Goal: Check status: Check status

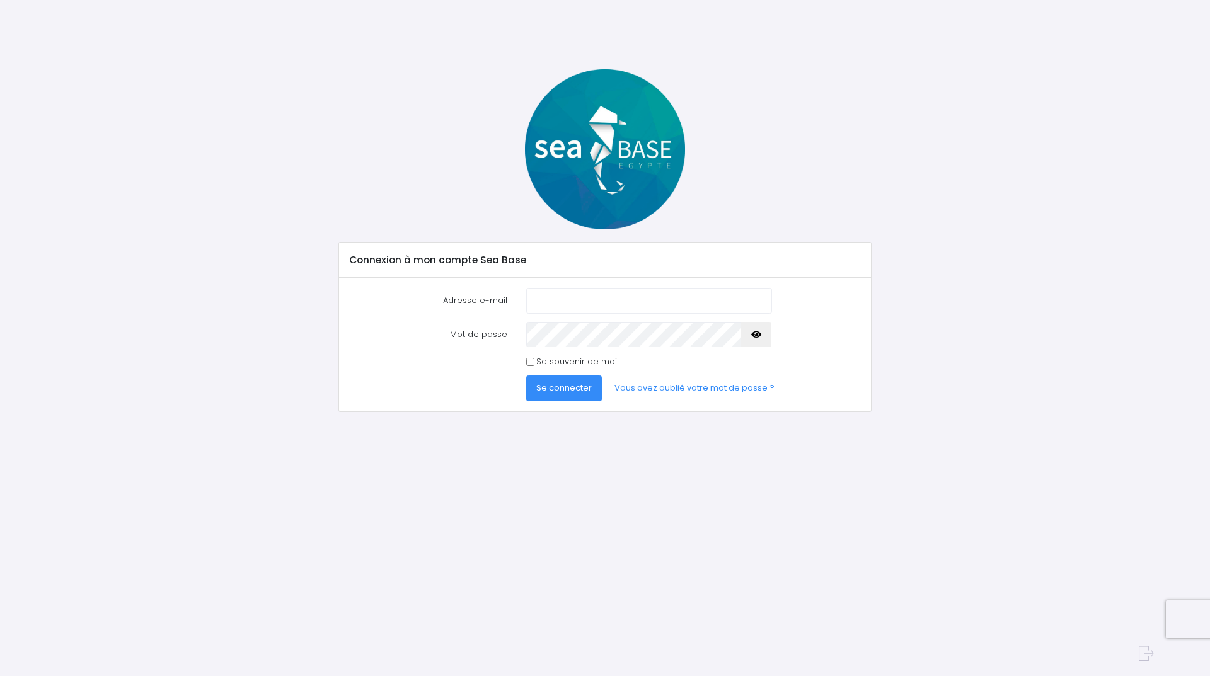
type input "patrick1andrieu@gmail.com"
click at [560, 394] on span "Se connecter" at bounding box center [563, 388] width 55 height 12
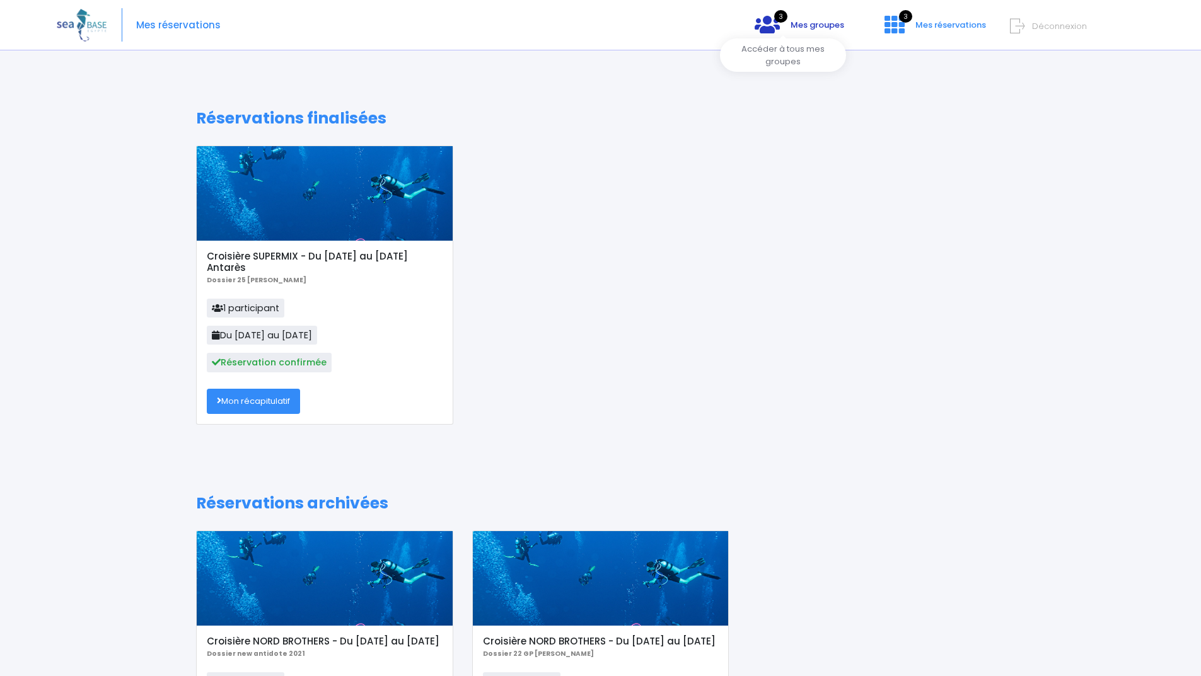
click at [790, 20] on span "Mes groupes" at bounding box center [817, 25] width 54 height 12
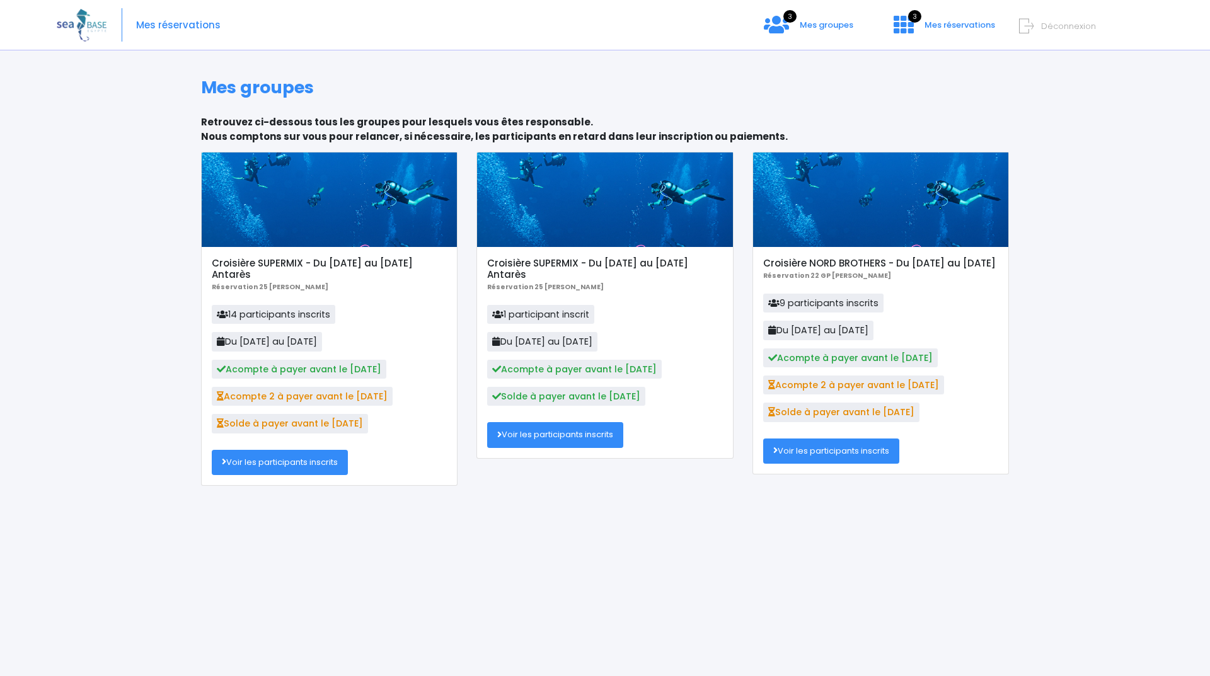
click at [314, 468] on link "Voir les participants inscrits" at bounding box center [280, 462] width 136 height 25
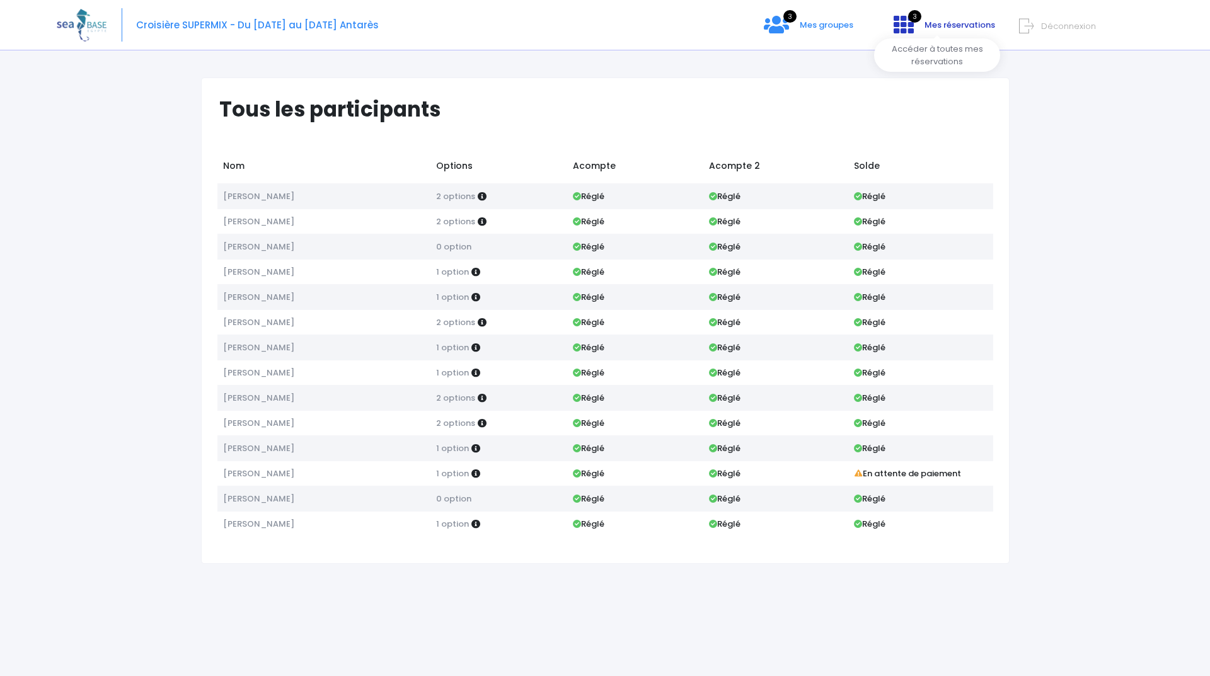
click at [925, 25] on span "Mes réservations" at bounding box center [960, 25] width 71 height 12
